Goal: Transaction & Acquisition: Book appointment/travel/reservation

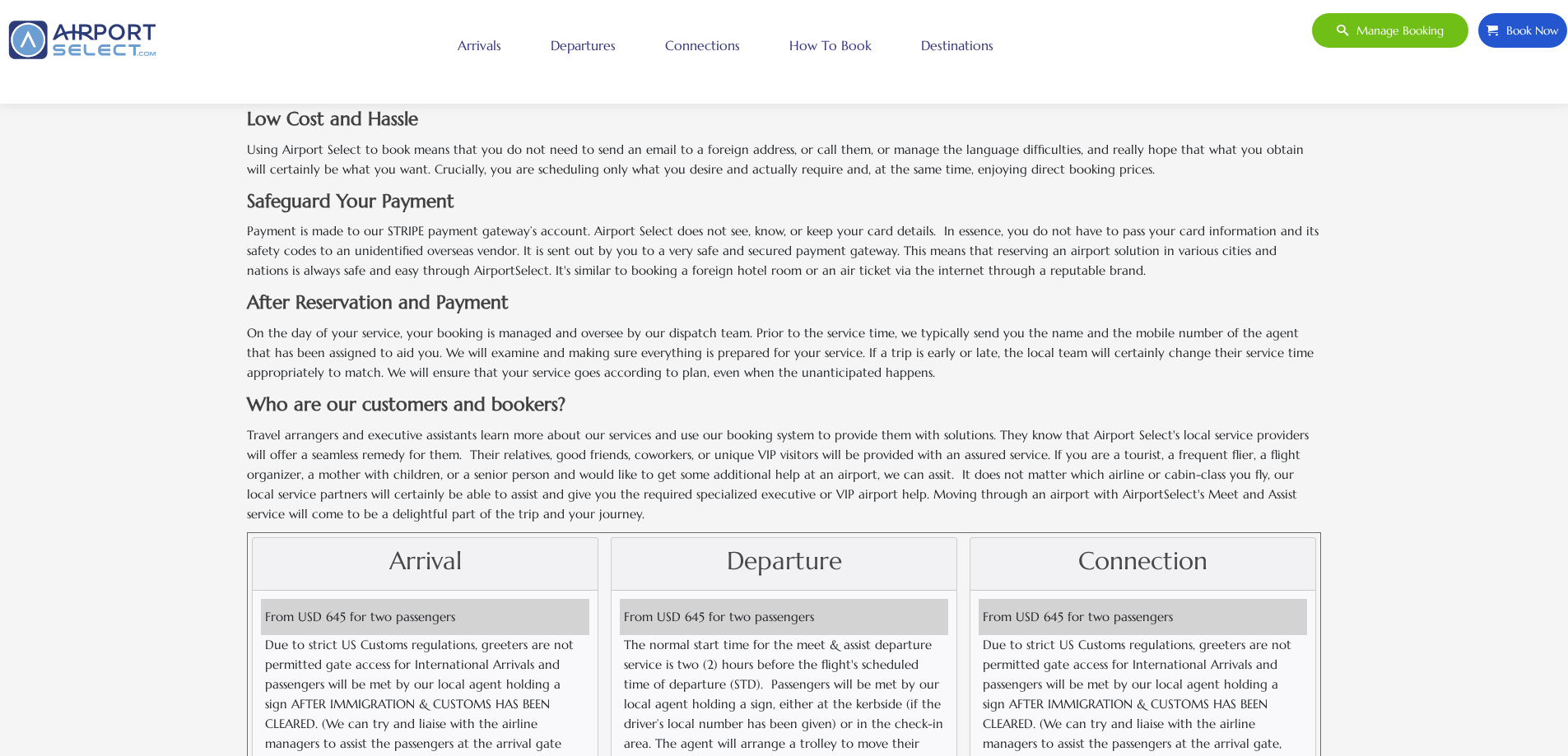
scroll to position [1473, 0]
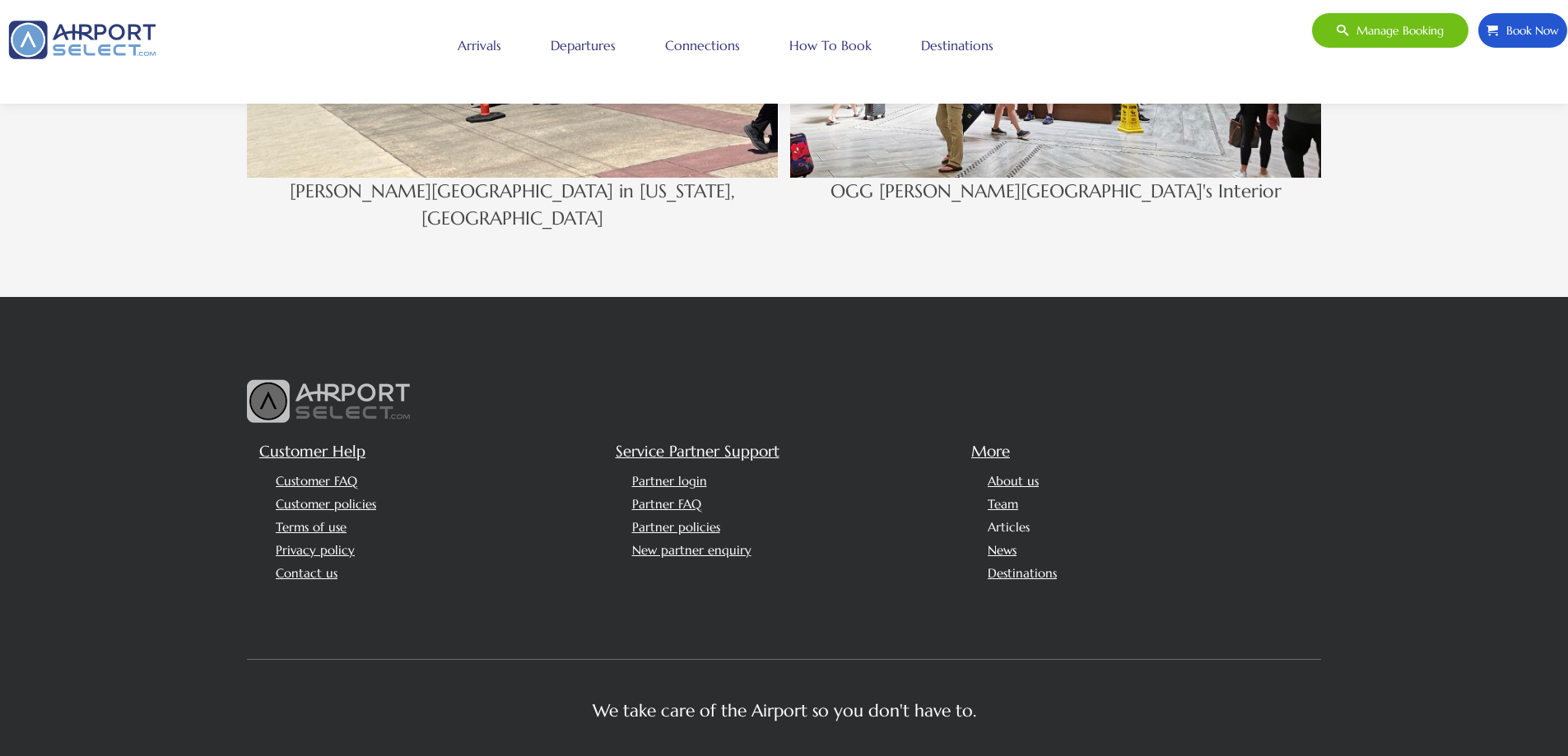
scroll to position [2542, 0]
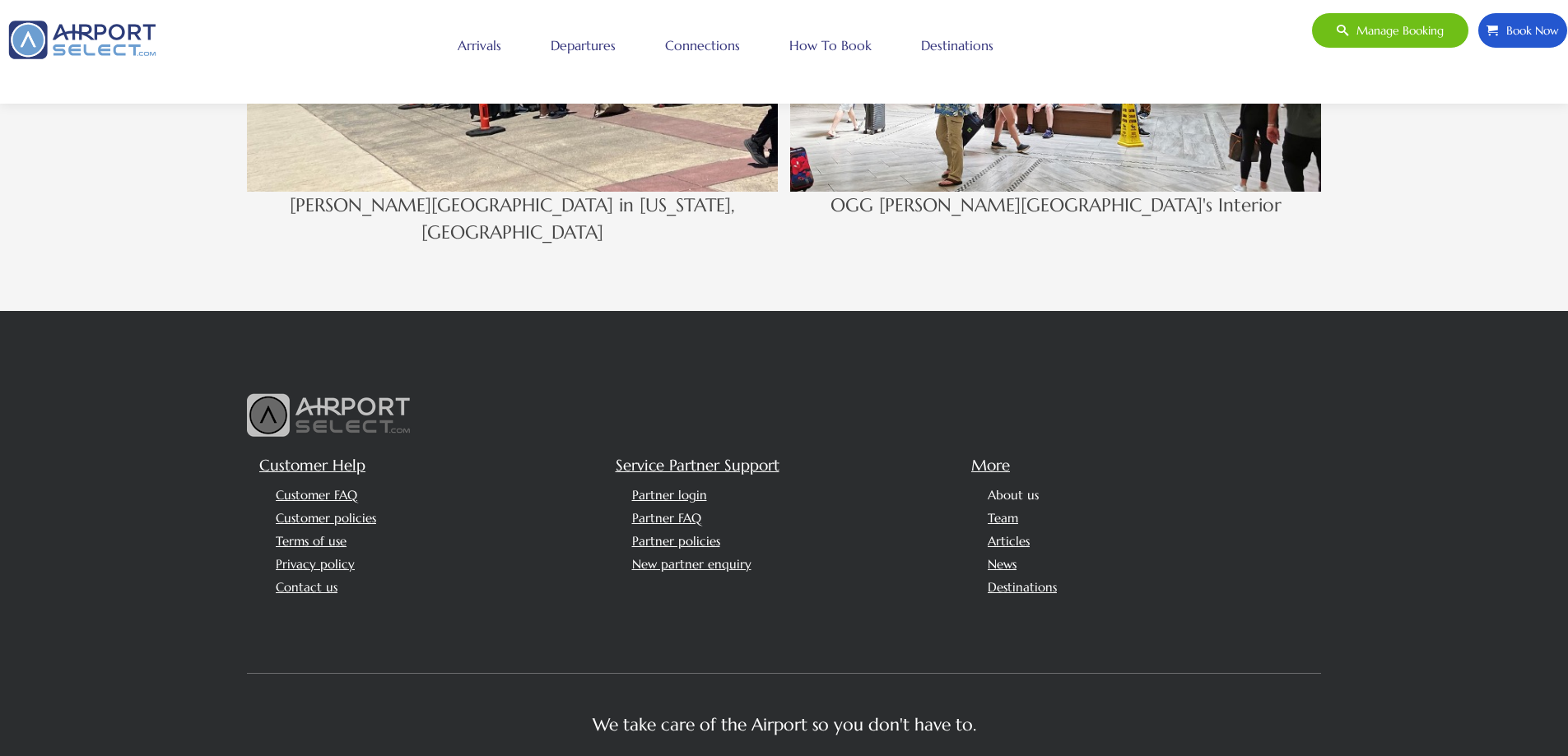
click at [1025, 487] on link "About us" at bounding box center [1013, 495] width 51 height 16
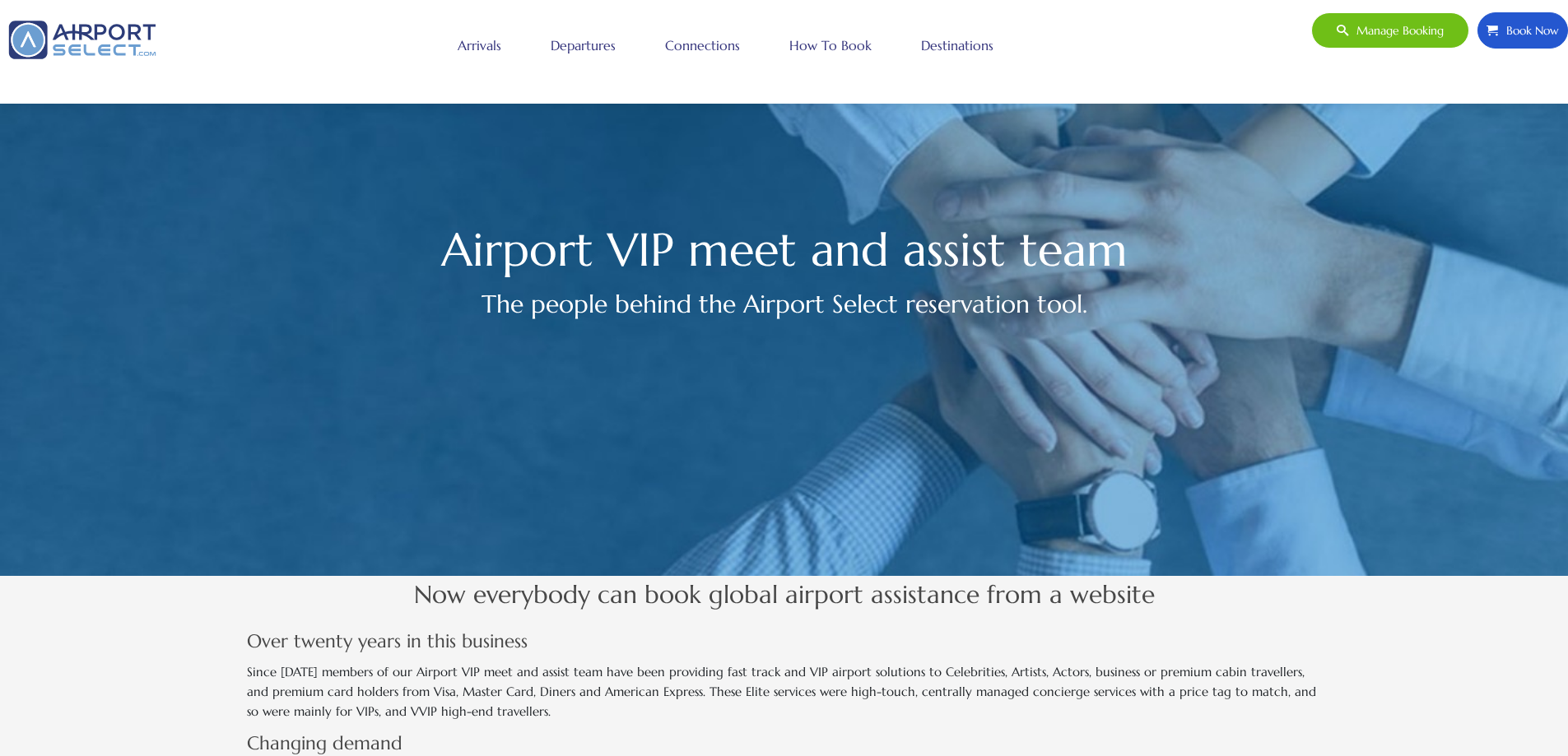
click at [1515, 30] on span "Book Now" at bounding box center [1528, 30] width 60 height 34
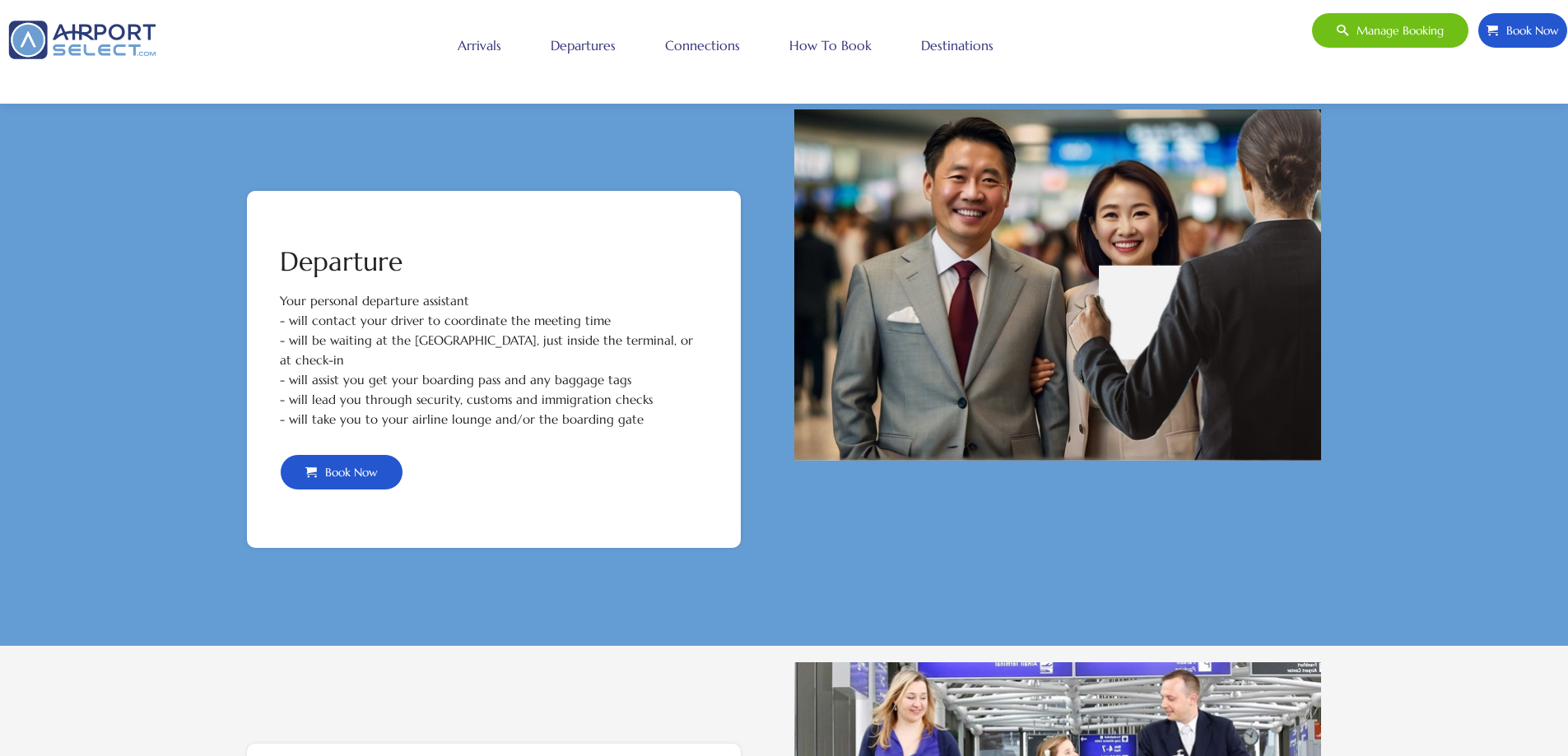
scroll to position [998, 0]
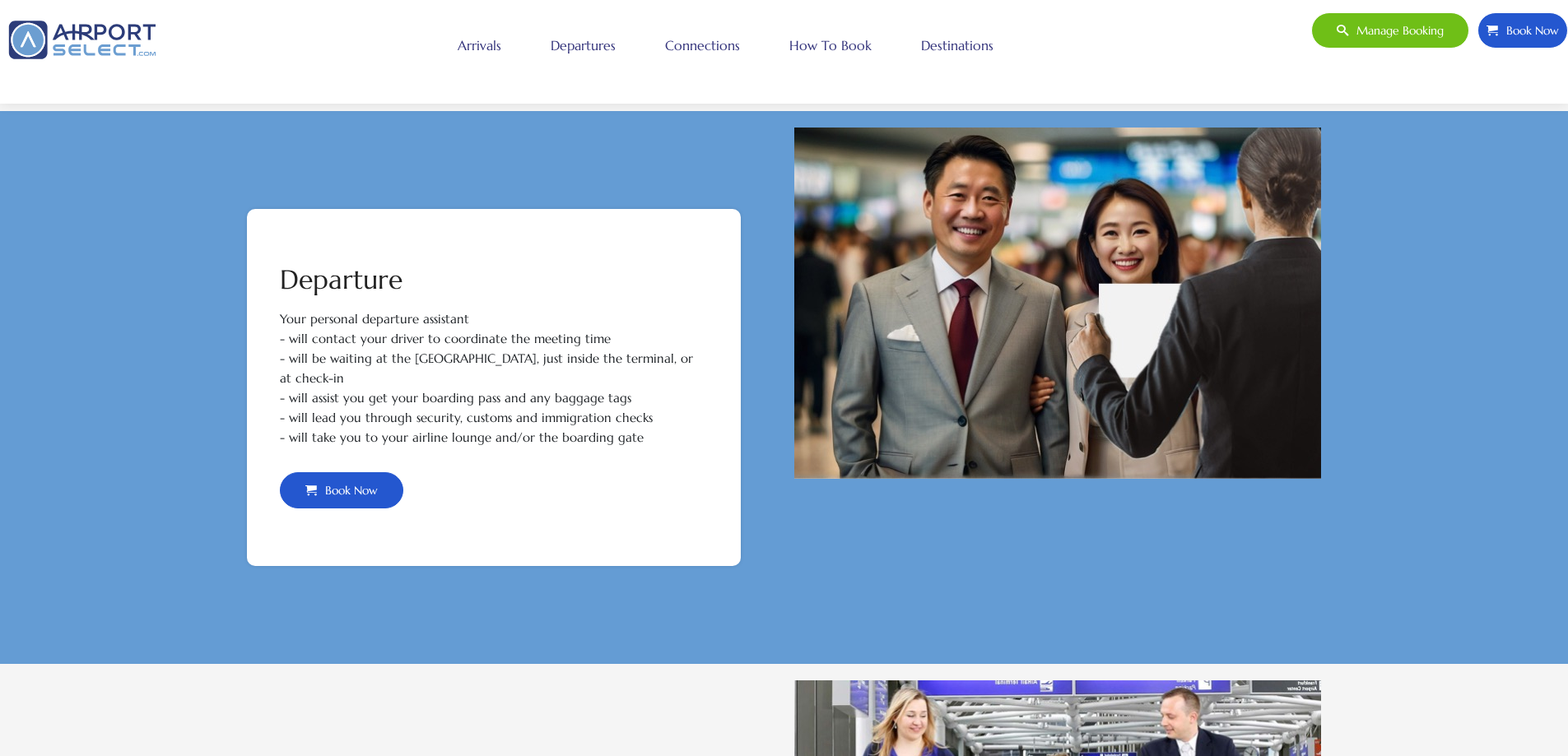
click at [335, 473] on span "Book Now" at bounding box center [346, 490] width 60 height 34
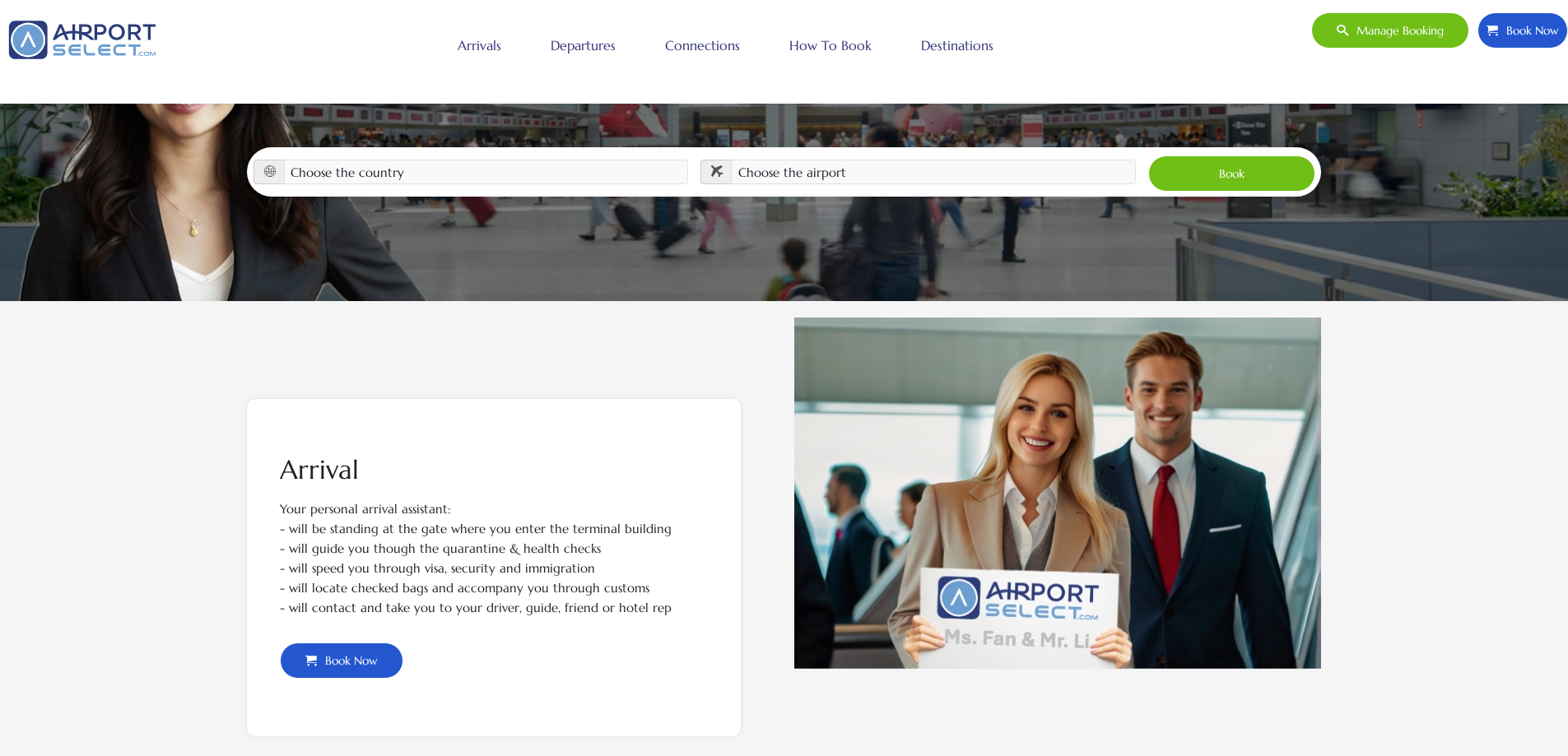
scroll to position [244, 0]
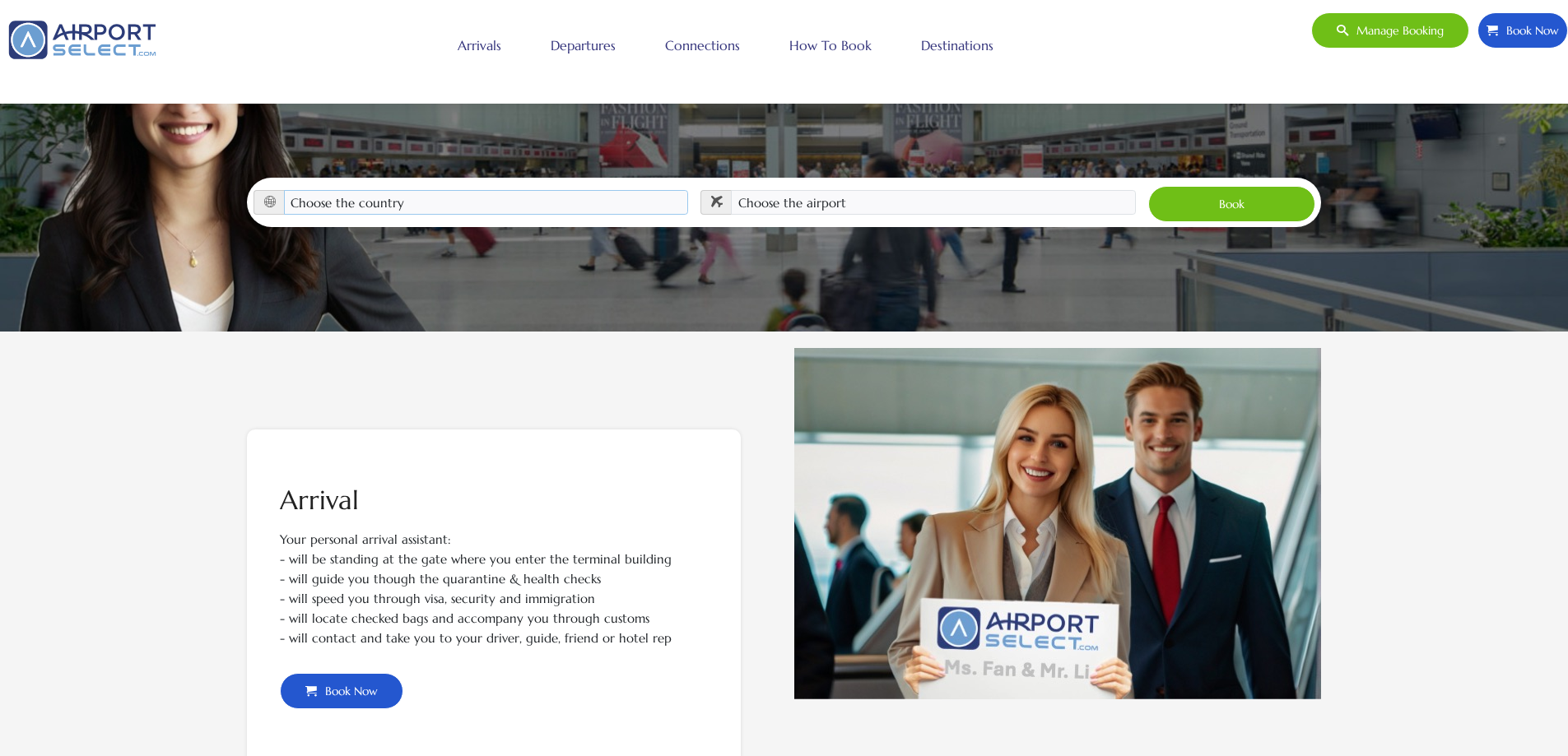
click at [427, 190] on select "Choose the country [GEOGRAPHIC_DATA] [GEOGRAPHIC_DATA] [GEOGRAPHIC_DATA] [GEOGR…" at bounding box center [486, 202] width 405 height 25
select select "[GEOGRAPHIC_DATA]"
click at [284, 190] on select "Choose the country Albania Austria Bosnia and Herzegovina Canada China Croatia …" at bounding box center [486, 202] width 405 height 25
click at [791, 190] on select "Choose the airport Albany Int'l Airport (ALB) Albuquerque Int Sunport (ABQ) Asp…" at bounding box center [933, 202] width 405 height 25
select select "OKC"
